Goal: Task Accomplishment & Management: Manage account settings

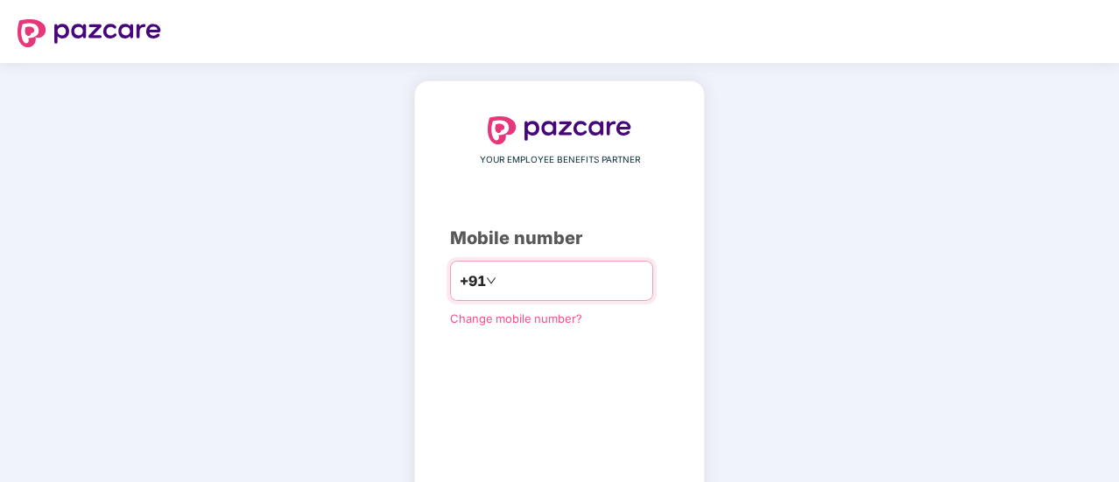
click at [500, 279] on input "number" at bounding box center [572, 281] width 144 height 28
type input "**********"
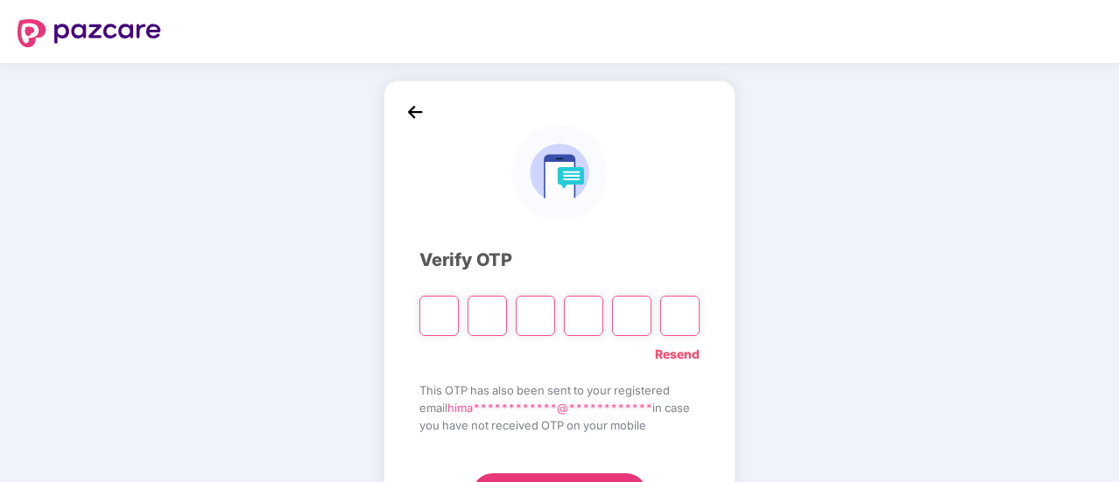
paste input "*"
type input "*"
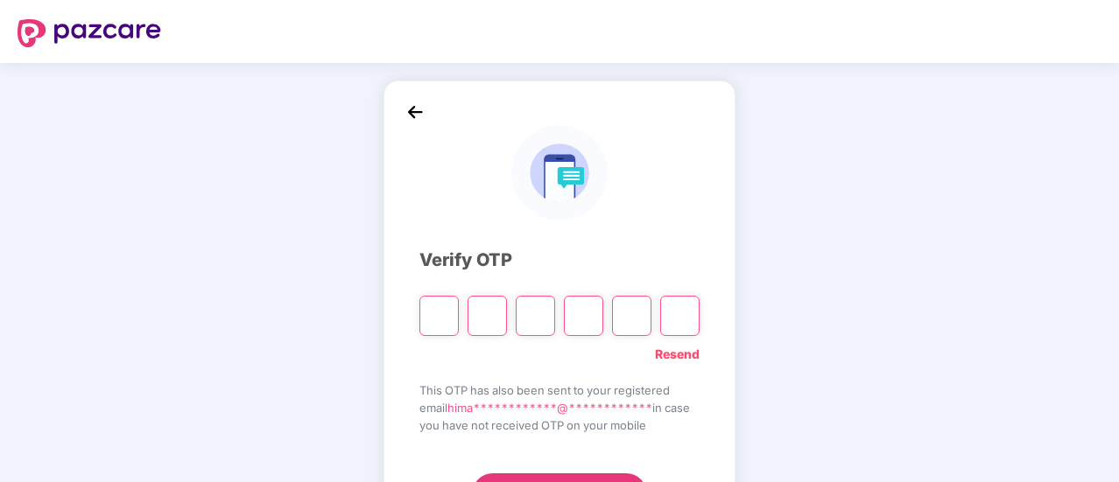
type input "*"
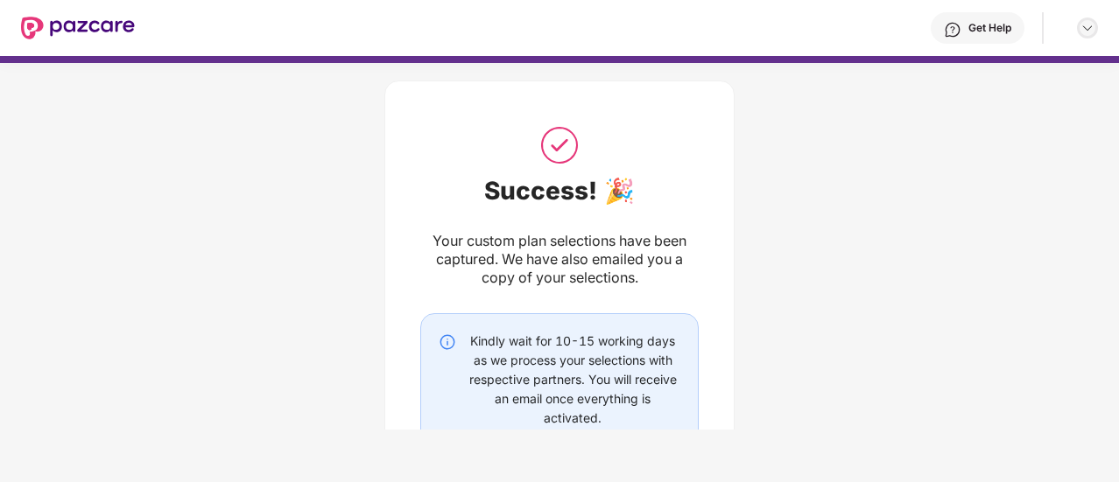
click at [1084, 32] on img at bounding box center [1087, 28] width 14 height 14
click at [981, 28] on div "Get Help" at bounding box center [989, 28] width 43 height 14
click at [1072, 28] on div at bounding box center [1079, 28] width 37 height 21
click at [64, 26] on img at bounding box center [78, 28] width 114 height 23
click at [32, 31] on img at bounding box center [78, 28] width 114 height 23
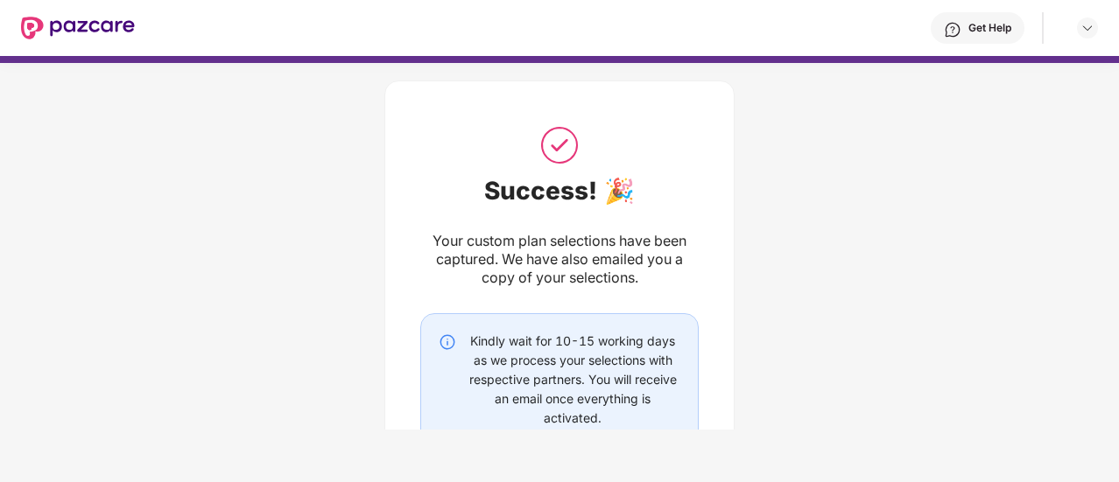
click at [32, 31] on img at bounding box center [78, 28] width 114 height 23
click at [136, 13] on div "Get Help" at bounding box center [616, 28] width 963 height 56
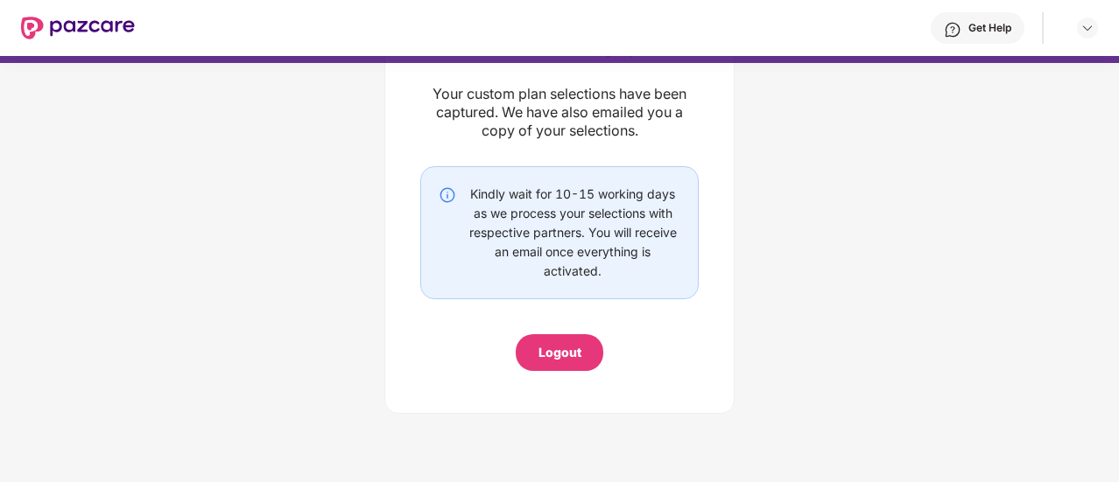
click at [548, 330] on div "Success! 🎉 Your custom plan selections have been captured. We have also emailed…" at bounding box center [559, 173] width 278 height 395
click at [551, 344] on div "Logout" at bounding box center [559, 352] width 43 height 19
